Goal: Task Accomplishment & Management: Manage account settings

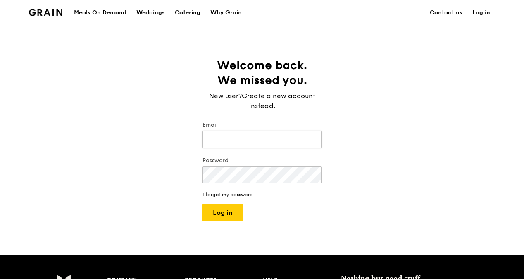
click at [248, 138] on input "Email" at bounding box center [262, 139] width 119 height 17
type input "[EMAIL_ADDRESS][DOMAIN_NAME]"
click at [230, 194] on link "I forgot my password" at bounding box center [262, 194] width 119 height 6
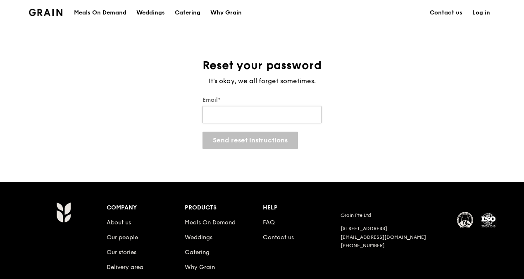
click at [208, 115] on input "Email*" at bounding box center [262, 114] width 119 height 17
type input "[EMAIL_ADDRESS][DOMAIN_NAME]"
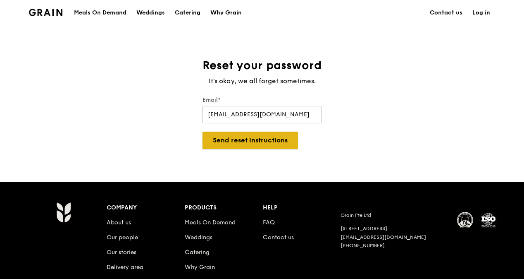
click at [234, 141] on button "Send reset instructions" at bounding box center [250, 139] width 95 height 17
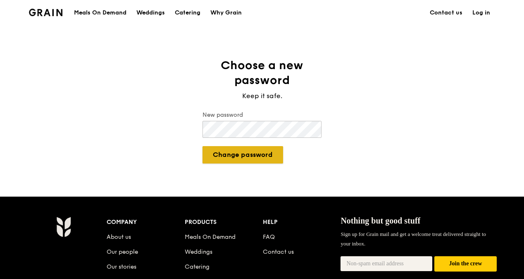
click at [249, 153] on button "Change password" at bounding box center [243, 154] width 81 height 17
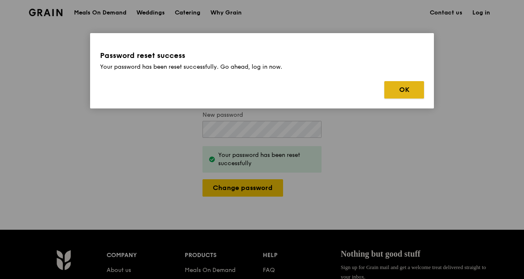
click at [396, 89] on button "OK" at bounding box center [404, 89] width 40 height 17
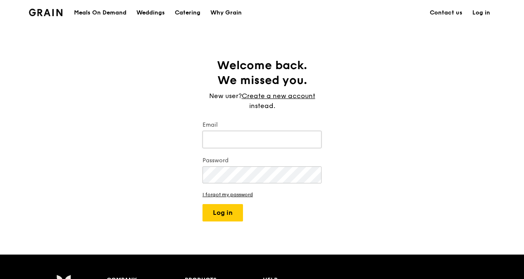
click at [235, 136] on input "Email" at bounding box center [262, 139] width 119 height 17
type input "[EMAIL_ADDRESS][DOMAIN_NAME]"
click at [226, 209] on button "Log in" at bounding box center [223, 212] width 41 height 17
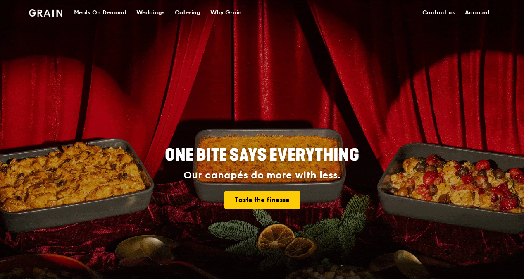
click at [473, 12] on link "Account" at bounding box center [477, 12] width 35 height 25
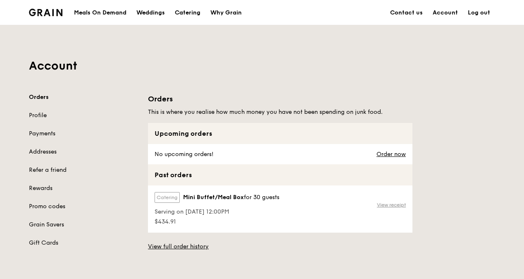
click at [384, 203] on link "View receipt" at bounding box center [391, 204] width 29 height 7
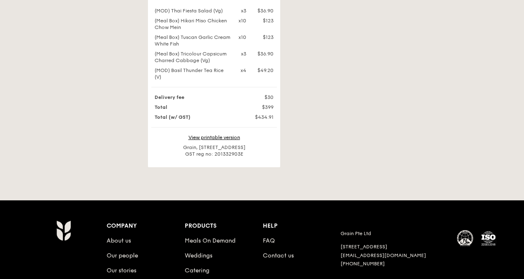
scroll to position [165, 0]
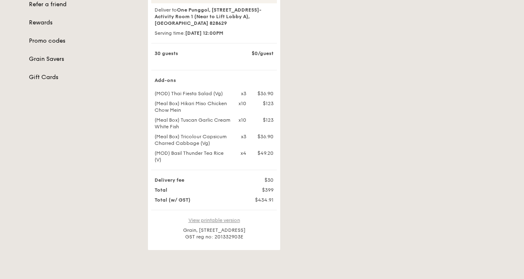
click at [233, 220] on link "View printable version" at bounding box center [214, 220] width 52 height 6
